Goal: Navigation & Orientation: Go to known website

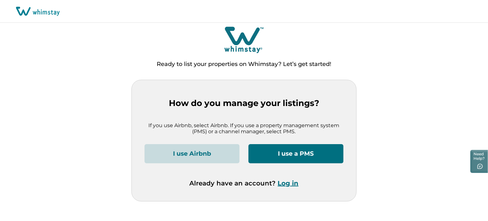
click at [290, 183] on button "Log in" at bounding box center [288, 183] width 21 height 8
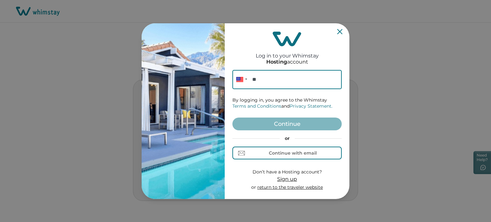
click at [292, 142] on div "or Continue with email" at bounding box center [286, 148] width 109 height 24
click at [297, 156] on div "Continue with email" at bounding box center [287, 153] width 59 height 7
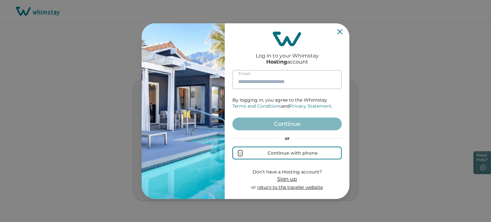
click at [263, 75] on input at bounding box center [286, 79] width 109 height 19
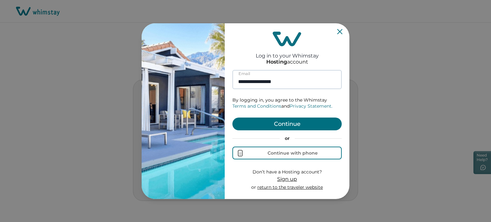
type input "**********"
click at [232, 118] on button "Continue" at bounding box center [286, 124] width 109 height 13
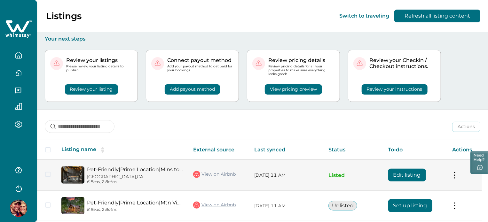
click at [212, 175] on link "View on Airbnb" at bounding box center [214, 174] width 43 height 8
